Goal: Book appointment/travel/reservation

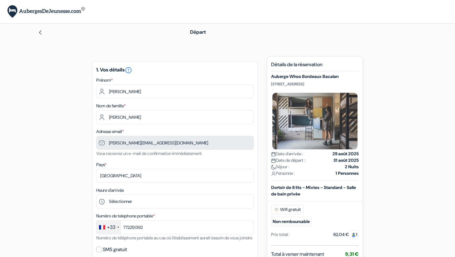
type input "7 72 25 13 92"
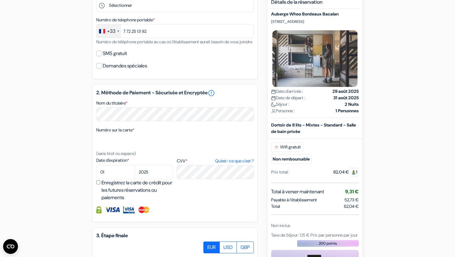
scroll to position [221, 0]
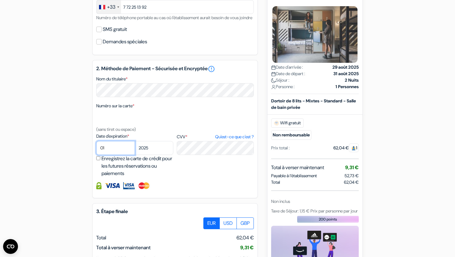
click at [113, 155] on select "01 02 03 04 05 06 07 08 09 10 11 12" at bounding box center [115, 148] width 39 height 14
select select "02"
click at [151, 155] on select "2025 2026 2027 2028 2029 2030 2031 2032 2033 2034 2035 2036 2037 2038 2039 2040…" at bounding box center [154, 148] width 39 height 14
select select "2030"
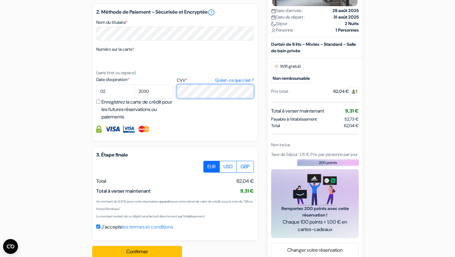
scroll to position [298, 0]
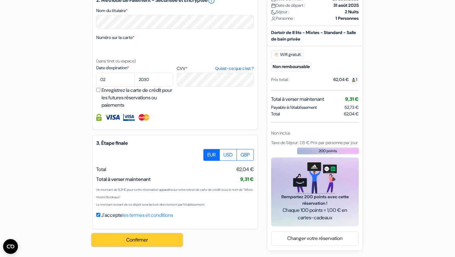
click at [159, 239] on button "Confirmer Loading..." at bounding box center [137, 240] width 90 height 12
